Goal: Share content: Share content

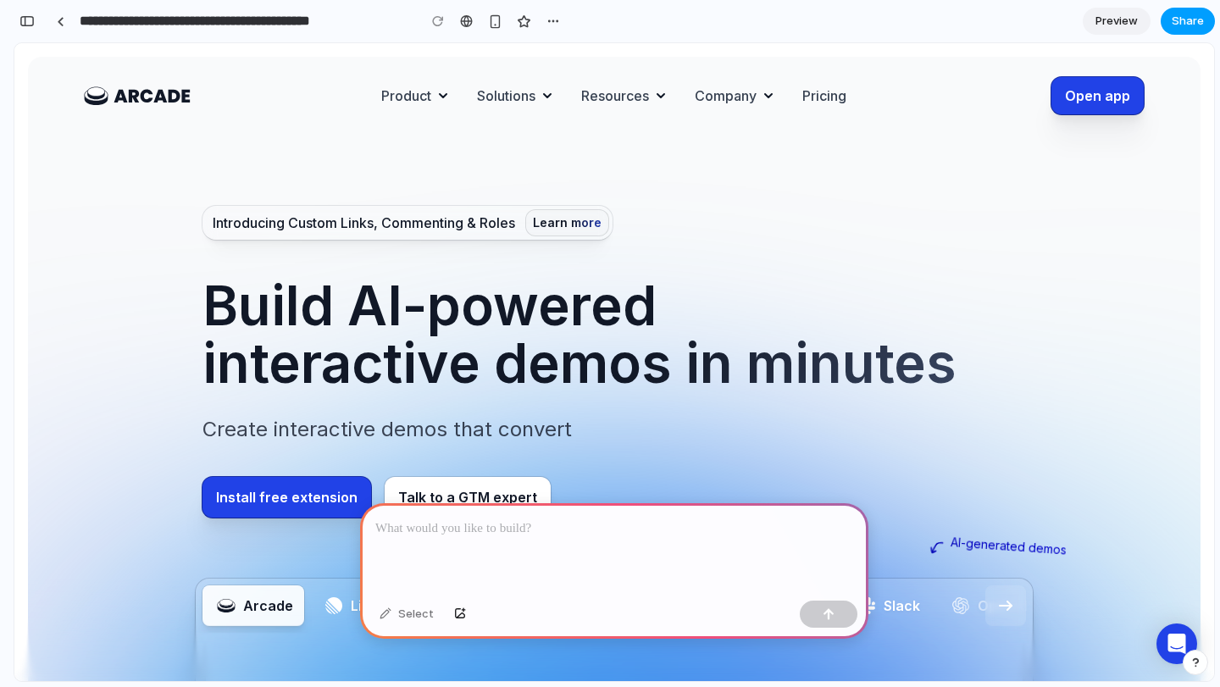
click at [1179, 22] on span "Share" at bounding box center [1188, 21] width 32 height 17
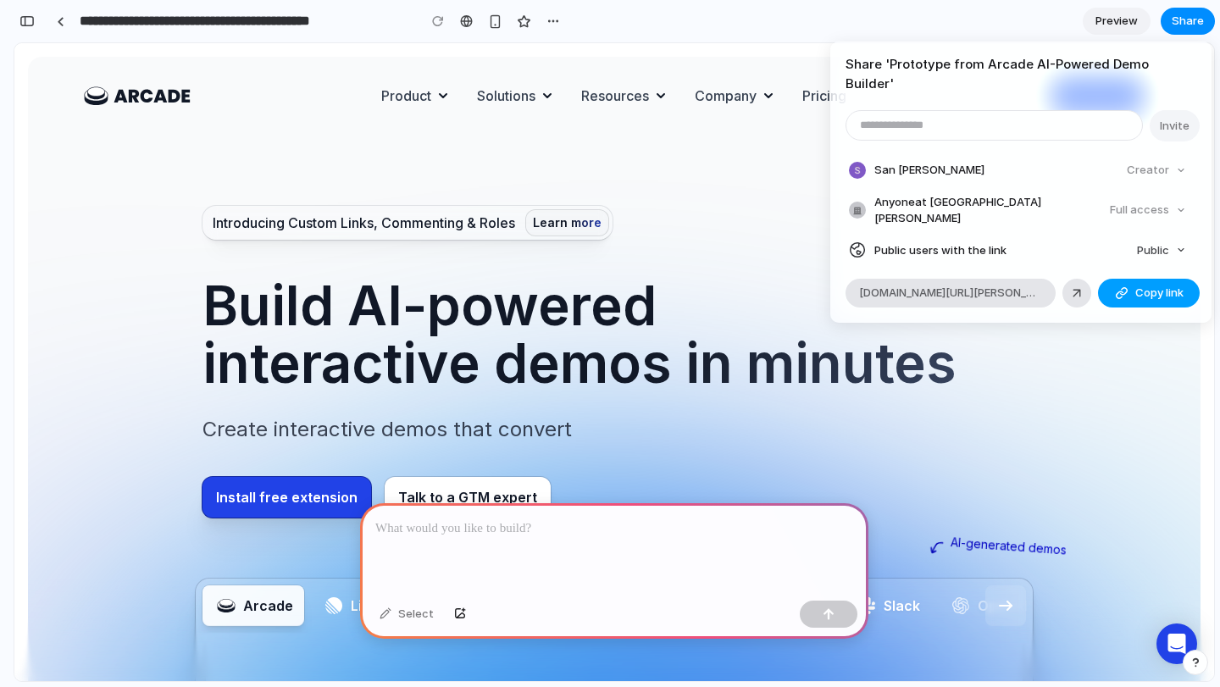
click at [1136, 285] on span "Copy link" at bounding box center [1159, 293] width 48 height 17
click at [1163, 242] on span "Public" at bounding box center [1153, 250] width 32 height 17
click at [1163, 219] on div "Private Public" at bounding box center [610, 343] width 1220 height 687
click at [637, 199] on div "Share ' Prototype from Arcade AI-Powered Demo Builder ' Invite San Fran Creator…" at bounding box center [610, 343] width 1220 height 687
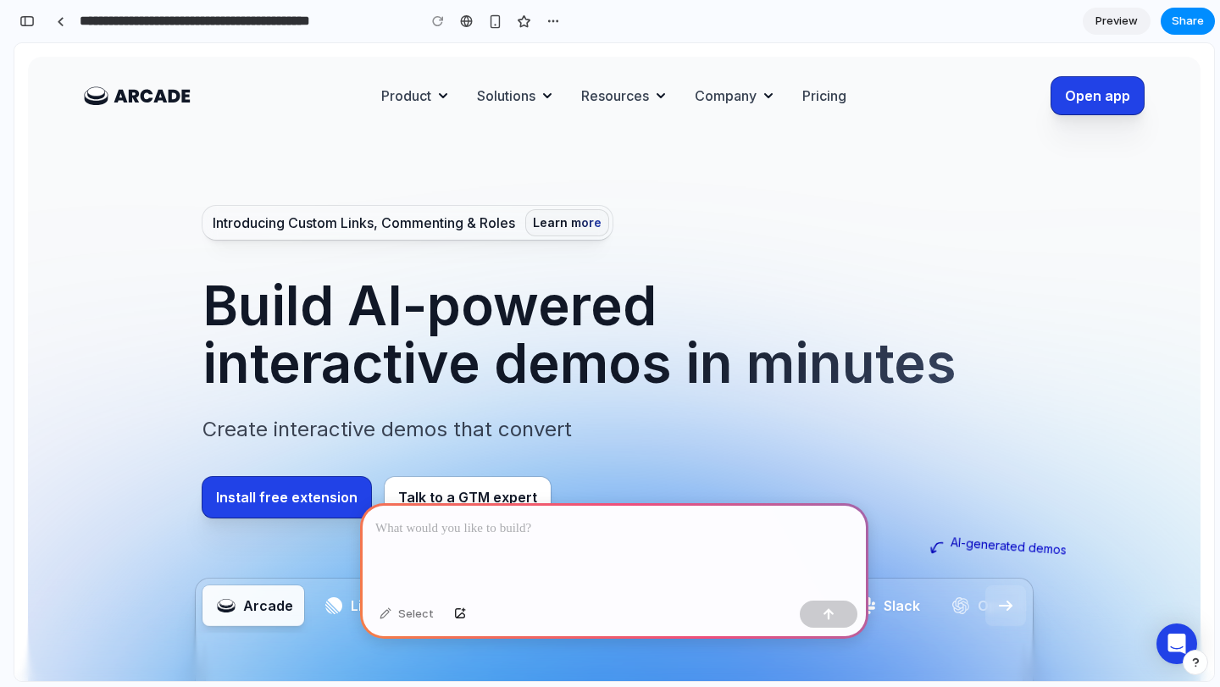
click at [861, 156] on header "Introducing Custom Links, Commenting & Roles Learn more Build AI-powered intera…" at bounding box center [614, 629] width 1200 height 1172
click at [773, 159] on div "Meet the team and see open roles" at bounding box center [825, 163] width 173 height 14
click at [755, 158] on header "Introducing Custom Links, Commenting & Roles Learn more Build AI-powered intera…" at bounding box center [614, 629] width 1200 height 1172
click at [610, 344] on div at bounding box center [610, 344] width 0 height 0
click at [1178, 14] on span "Share" at bounding box center [1188, 21] width 32 height 17
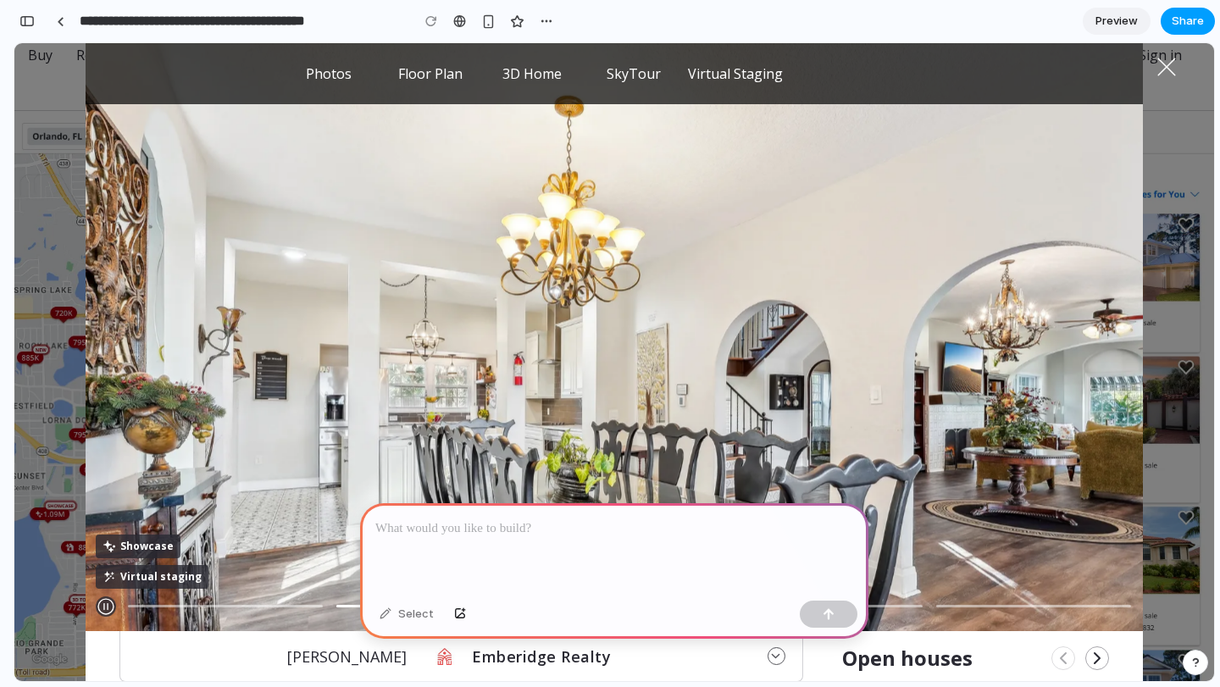
click at [1180, 30] on button "Share" at bounding box center [1188, 21] width 54 height 27
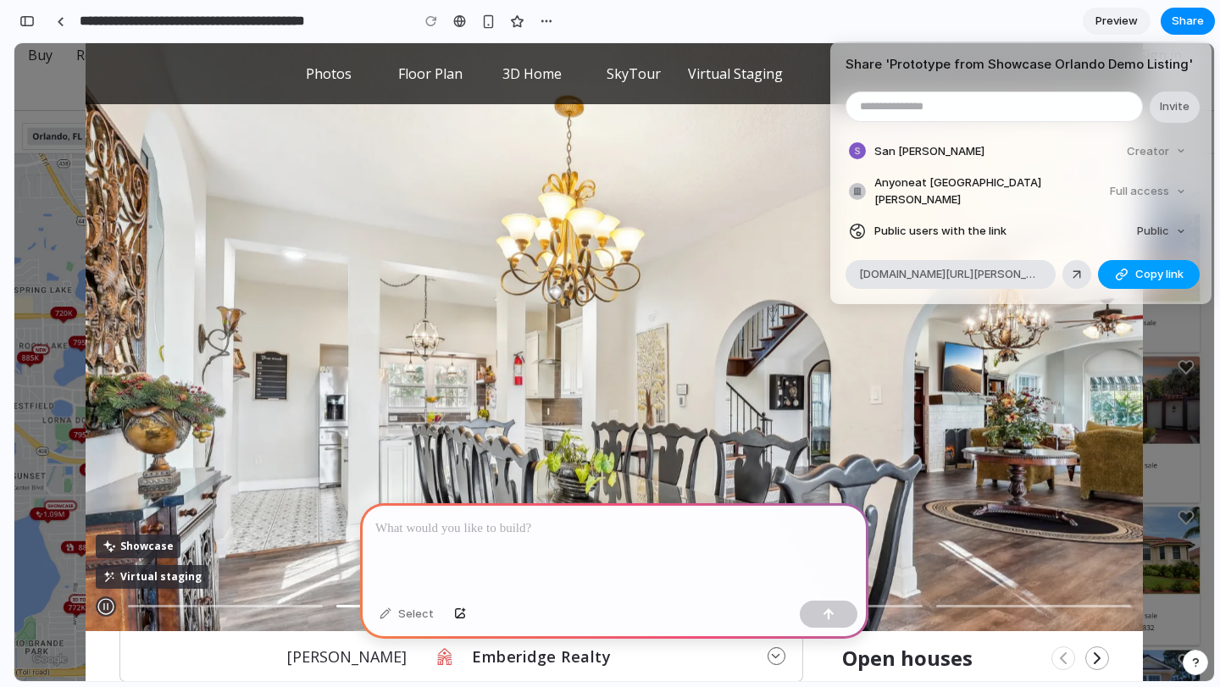
click at [1142, 272] on span "Copy link" at bounding box center [1159, 274] width 48 height 17
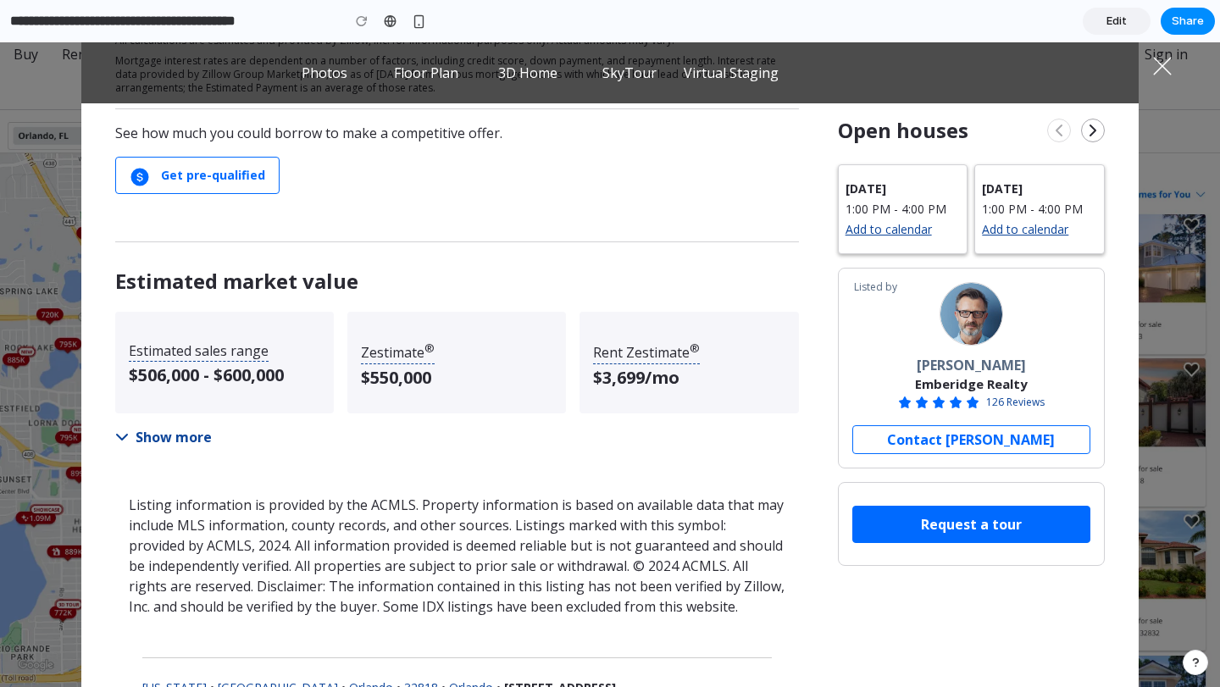
scroll to position [9466, 0]
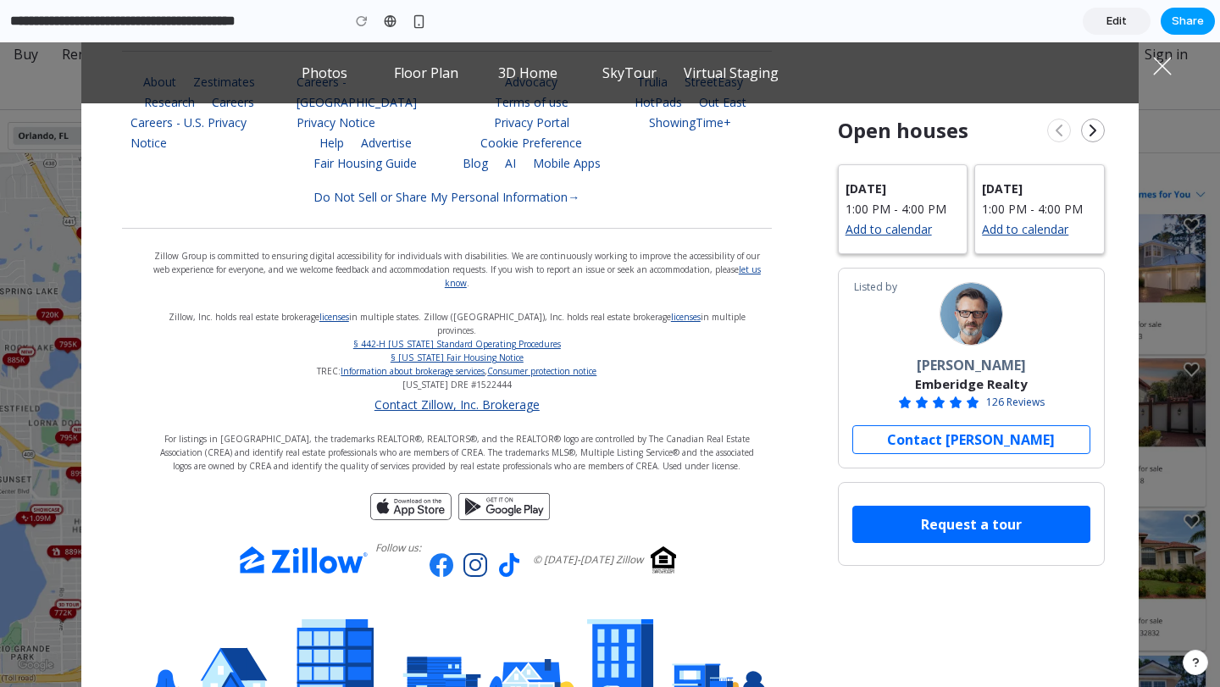
click at [1192, 20] on span "Share" at bounding box center [1188, 21] width 32 height 17
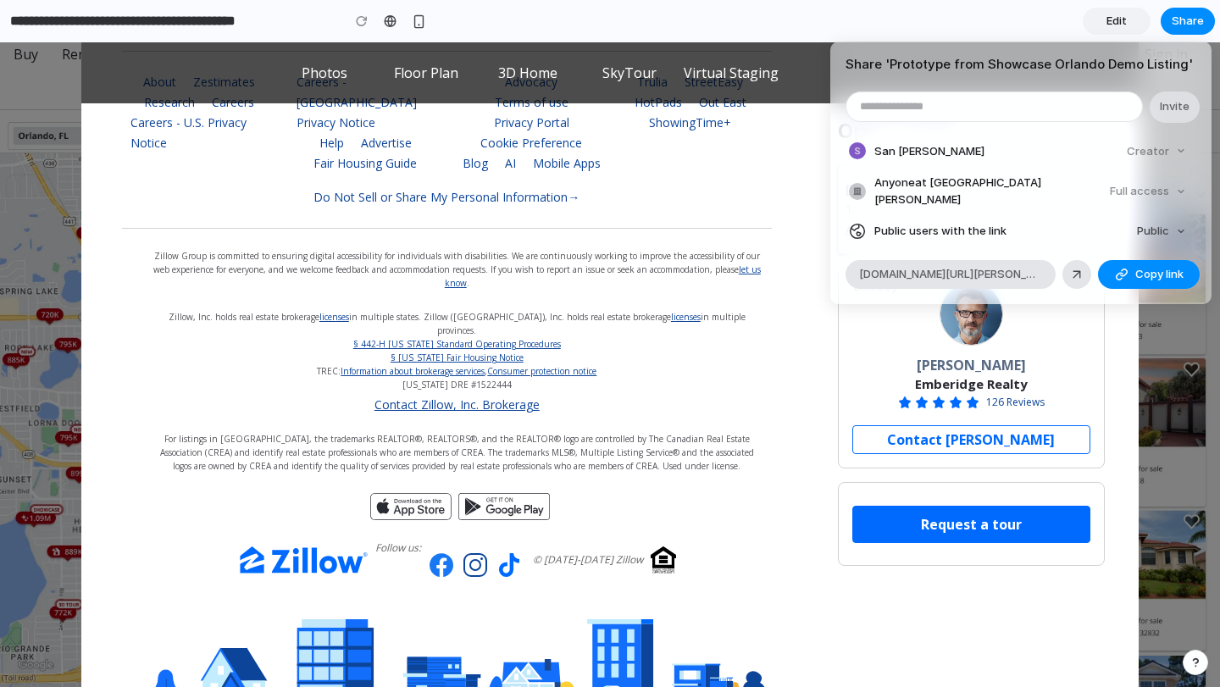
click at [1159, 186] on div "Full access" at bounding box center [1148, 192] width 90 height 24
click at [1139, 186] on div "Full access" at bounding box center [1148, 192] width 90 height 24
click at [1147, 224] on span "Public" at bounding box center [1153, 231] width 32 height 17
click at [1077, 211] on div "Private Public" at bounding box center [610, 343] width 1220 height 687
click at [1072, 267] on div at bounding box center [1076, 274] width 15 height 15
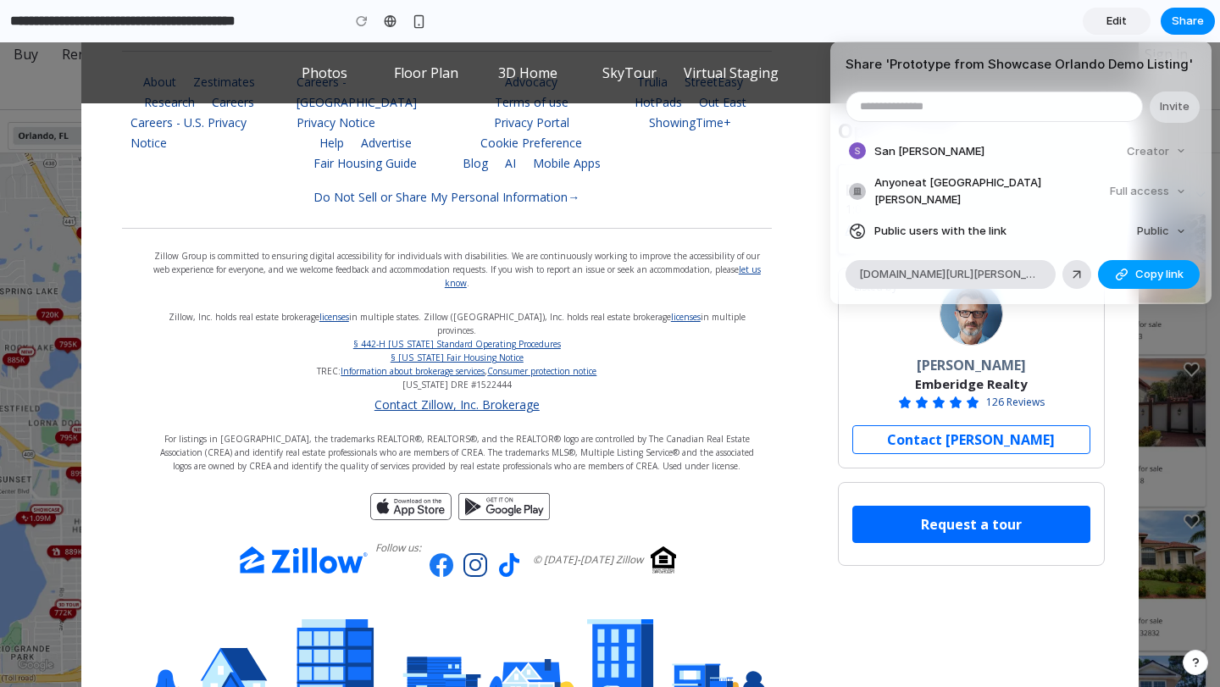
click at [1126, 268] on div "button" at bounding box center [1122, 275] width 14 height 14
click at [1081, 267] on div at bounding box center [1076, 274] width 15 height 15
click at [1177, 145] on div "Creator" at bounding box center [1156, 152] width 73 height 24
click at [1166, 149] on div "Creator" at bounding box center [1156, 152] width 73 height 24
click at [1152, 196] on div "Full access" at bounding box center [1148, 192] width 90 height 24
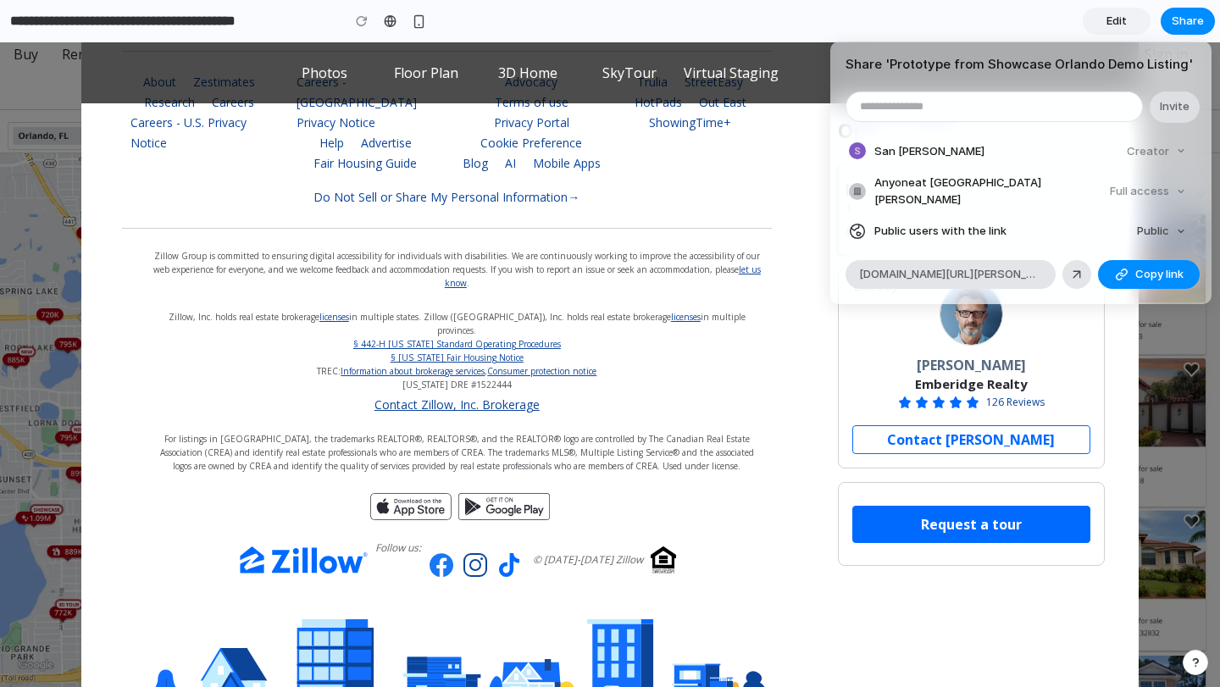
click at [1146, 187] on div "Full access" at bounding box center [1148, 192] width 90 height 24
click at [1172, 226] on button "Public" at bounding box center [1161, 231] width 63 height 24
click at [1145, 289] on li "Public" at bounding box center [1141, 284] width 97 height 27
click at [1089, 220] on li "Public users with the link Public" at bounding box center [1021, 231] width 344 height 24
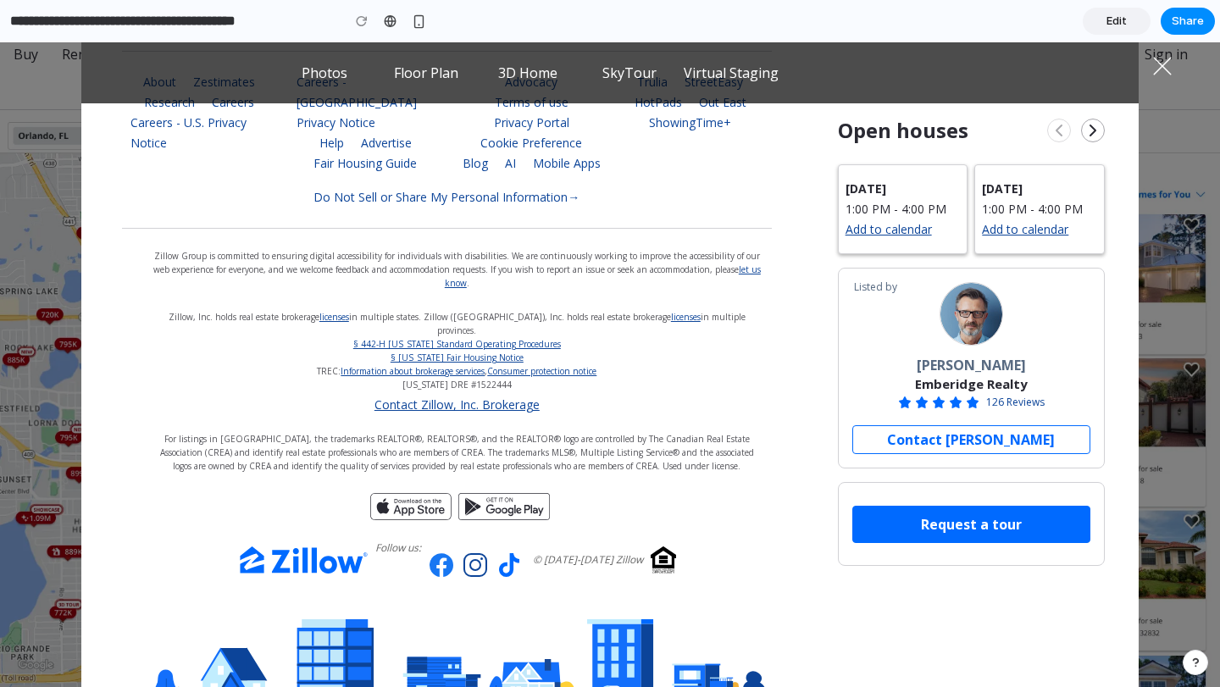
click at [770, 217] on div "Share ' Prototype from Showcase Orlando Demo Listing ' Invite San Fran Creator …" at bounding box center [610, 343] width 1220 height 687
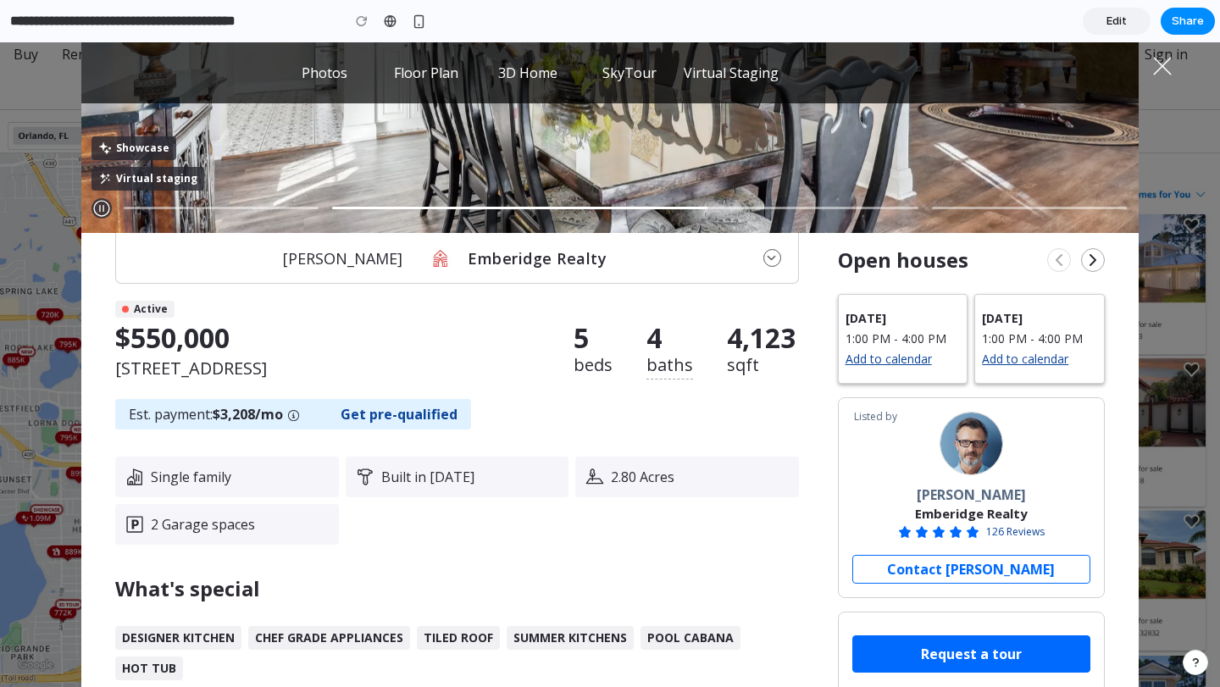
scroll to position [0, 0]
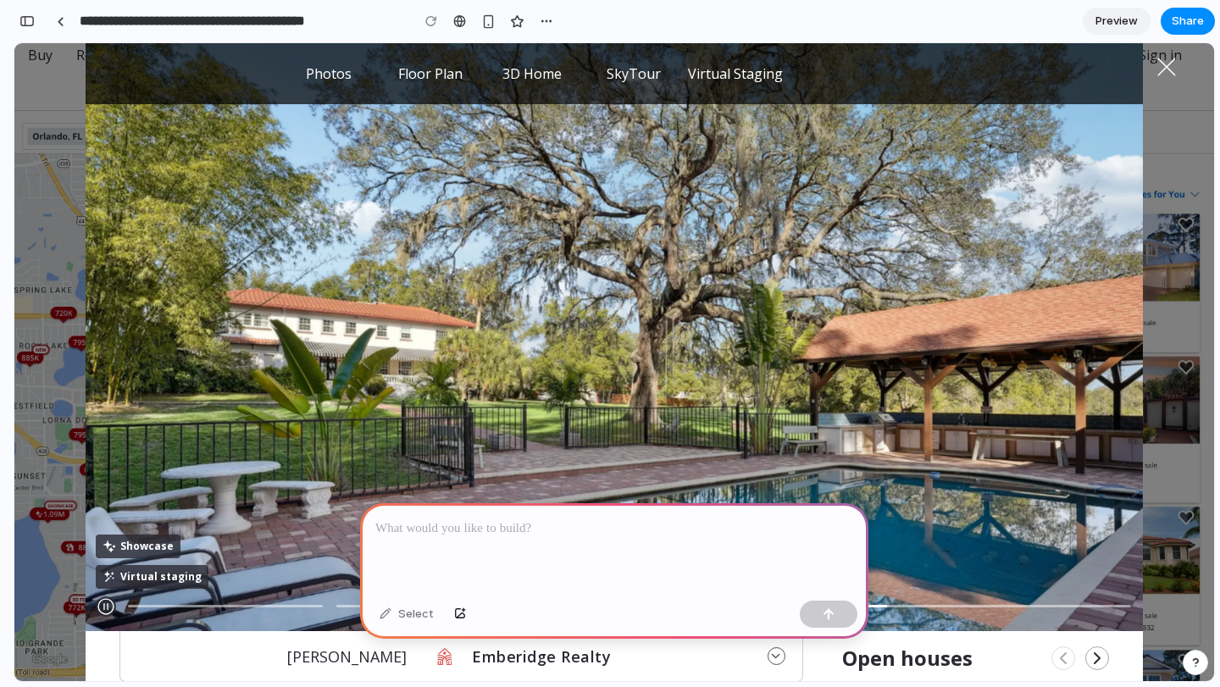
drag, startPoint x: 386, startPoint y: 612, endPoint x: 440, endPoint y: 613, distance: 53.4
click at [440, 613] on div "Select" at bounding box center [422, 614] width 103 height 27
click at [444, 552] on div at bounding box center [614, 548] width 508 height 91
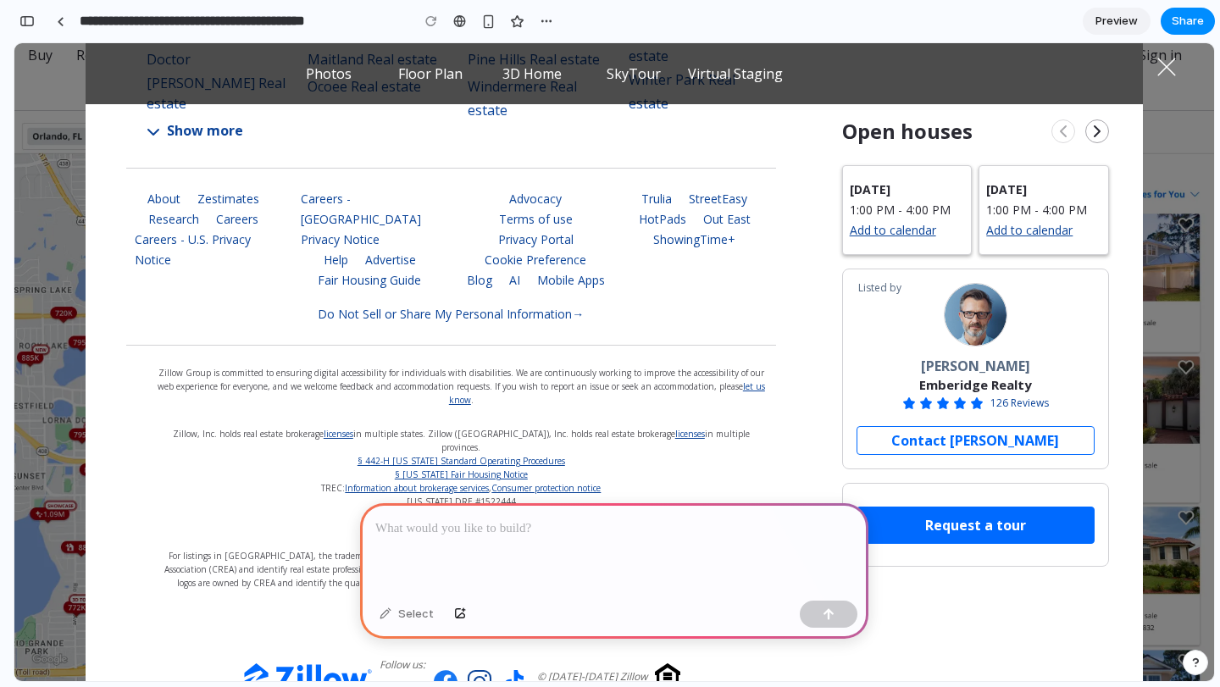
scroll to position [9473, 0]
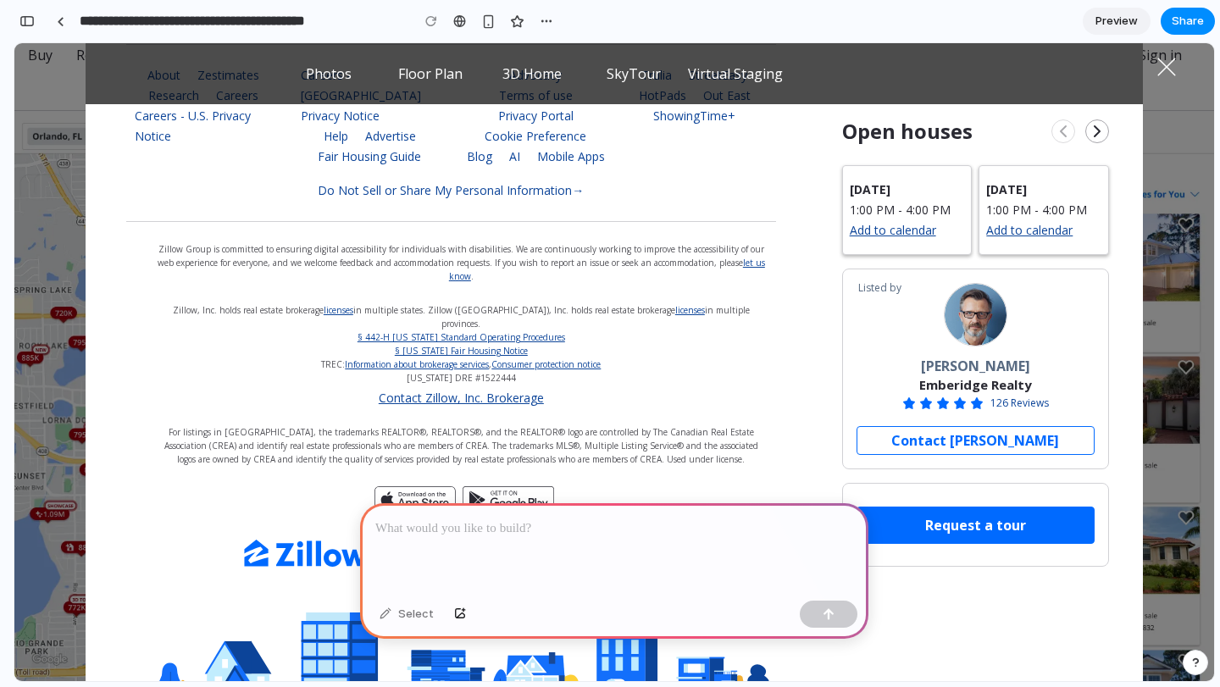
click at [645, 530] on p at bounding box center [614, 528] width 478 height 20
click at [25, 24] on div "button" at bounding box center [26, 21] width 15 height 12
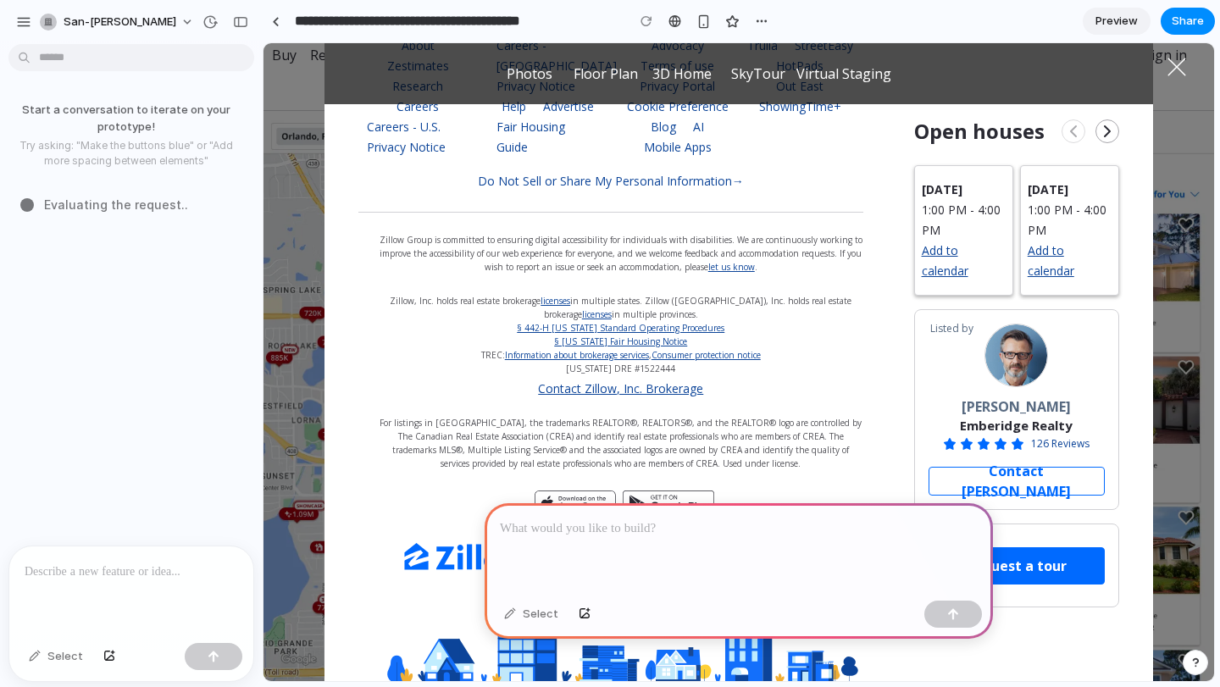
scroll to position [8813, 0]
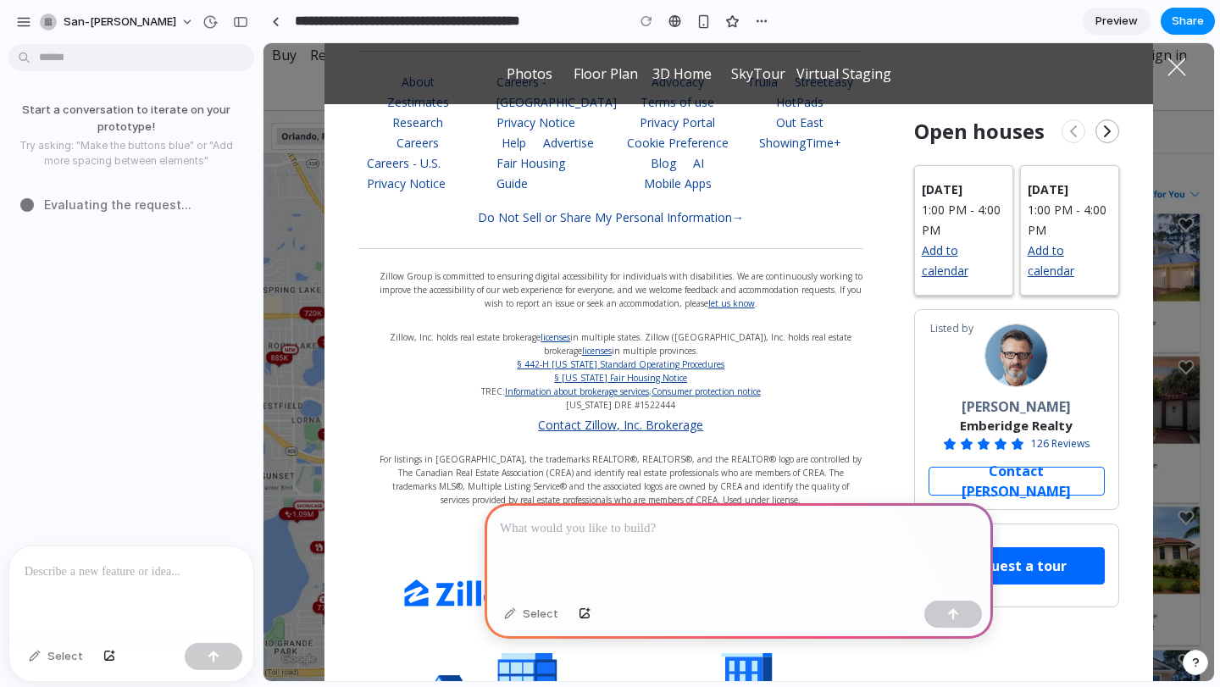
click at [112, 579] on p at bounding box center [131, 572] width 213 height 20
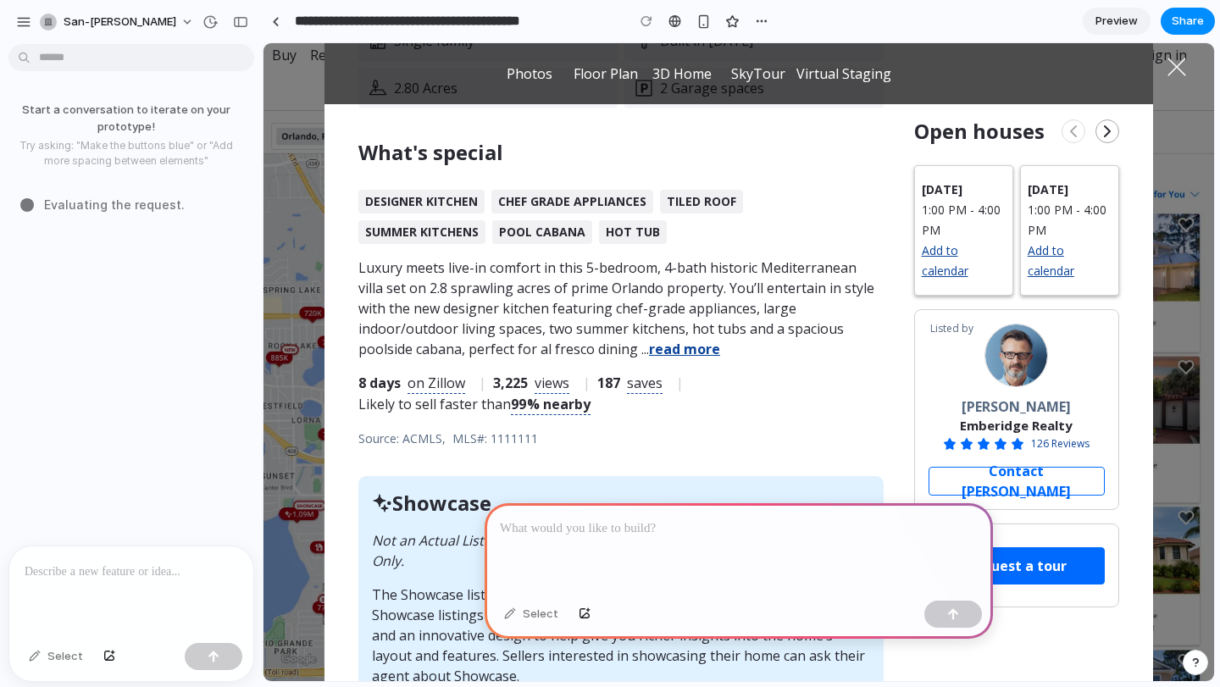
scroll to position [0, 0]
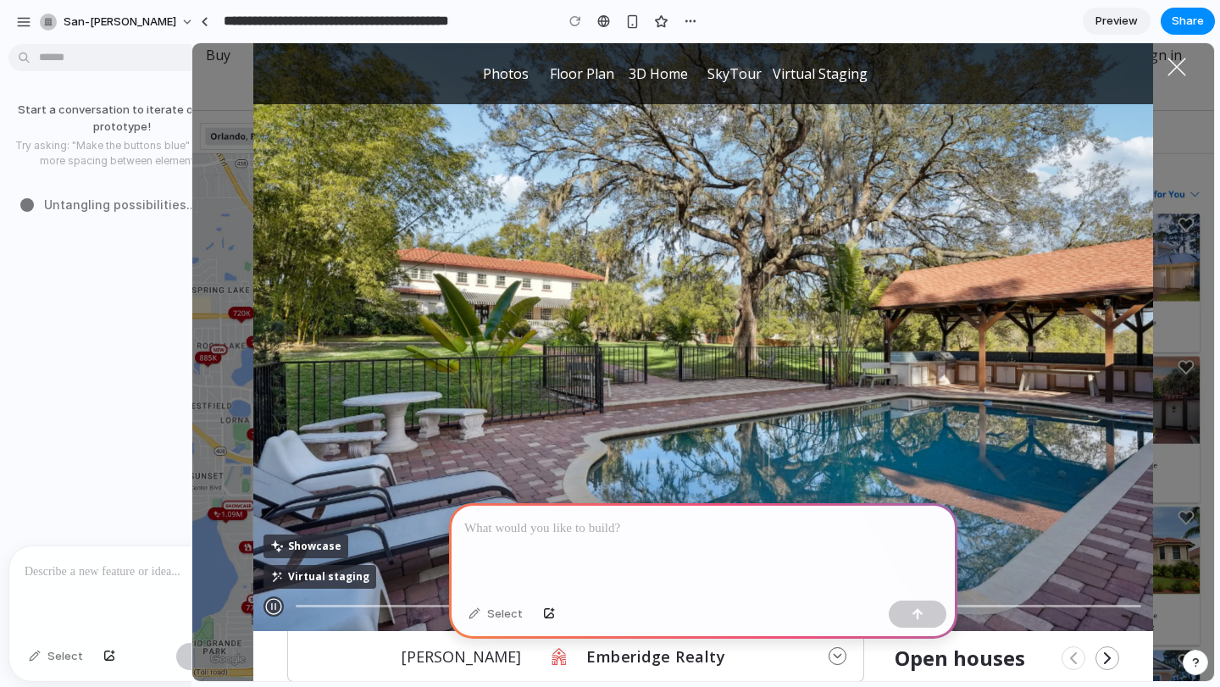
drag, startPoint x: 257, startPoint y: 333, endPoint x: 191, endPoint y: 330, distance: 65.3
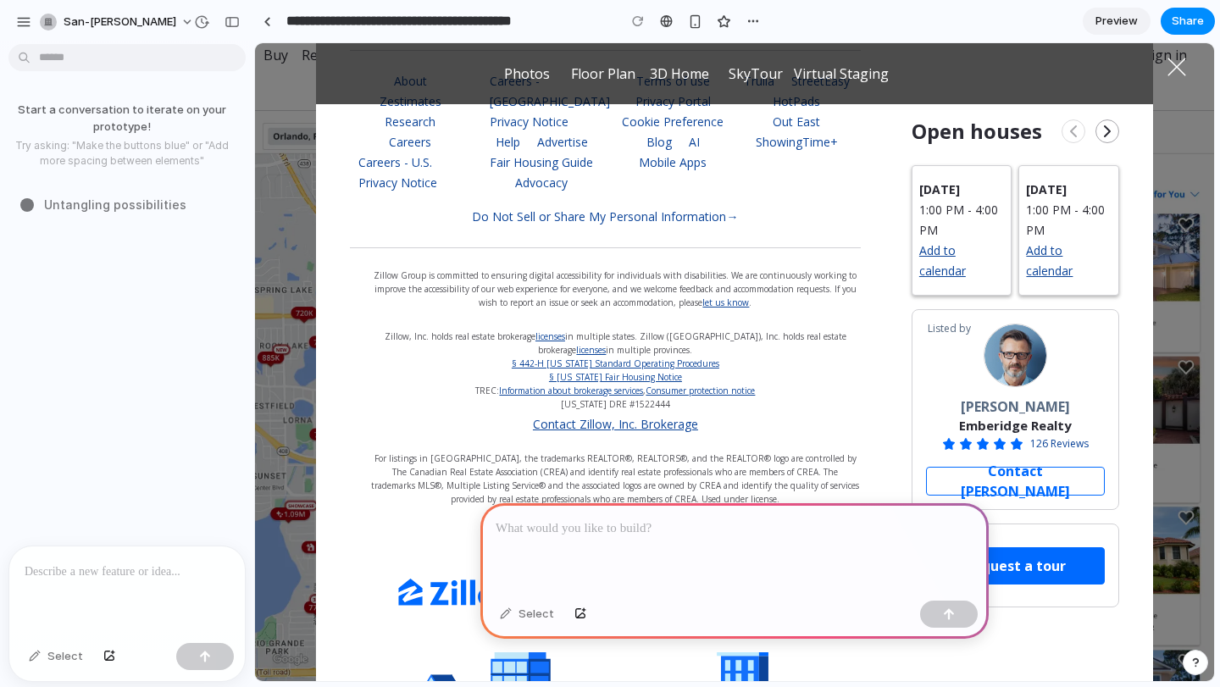
scroll to position [8858, 0]
